Goal: Find specific page/section: Find specific page/section

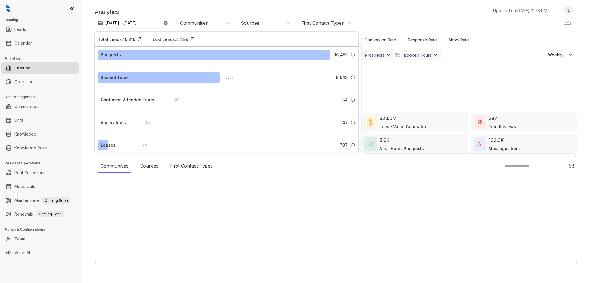
select select "******"
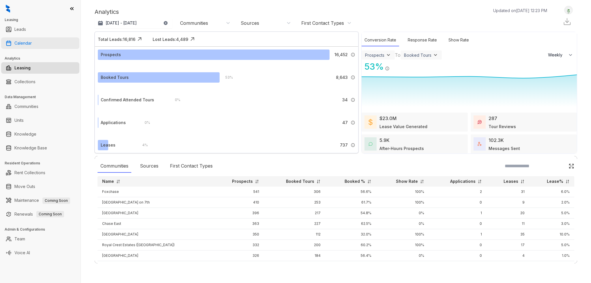
click at [14, 43] on link "Calendar" at bounding box center [22, 43] width 17 height 12
click at [21, 42] on link "Calendar" at bounding box center [22, 43] width 17 height 12
